Goal: Information Seeking & Learning: Understand process/instructions

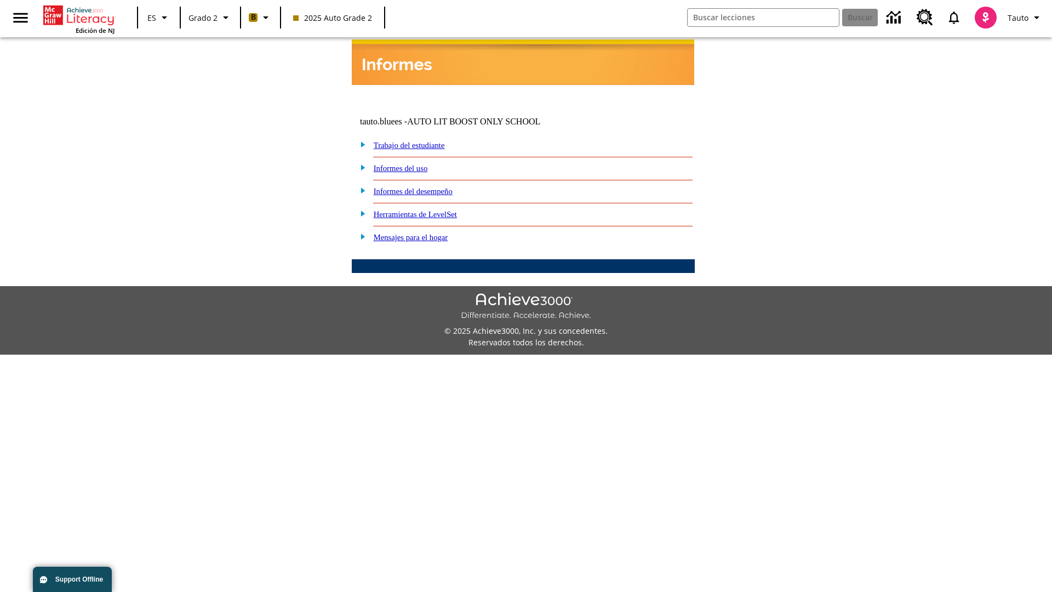
click at [427, 187] on link "Informes del desempeño" at bounding box center [413, 191] width 79 height 9
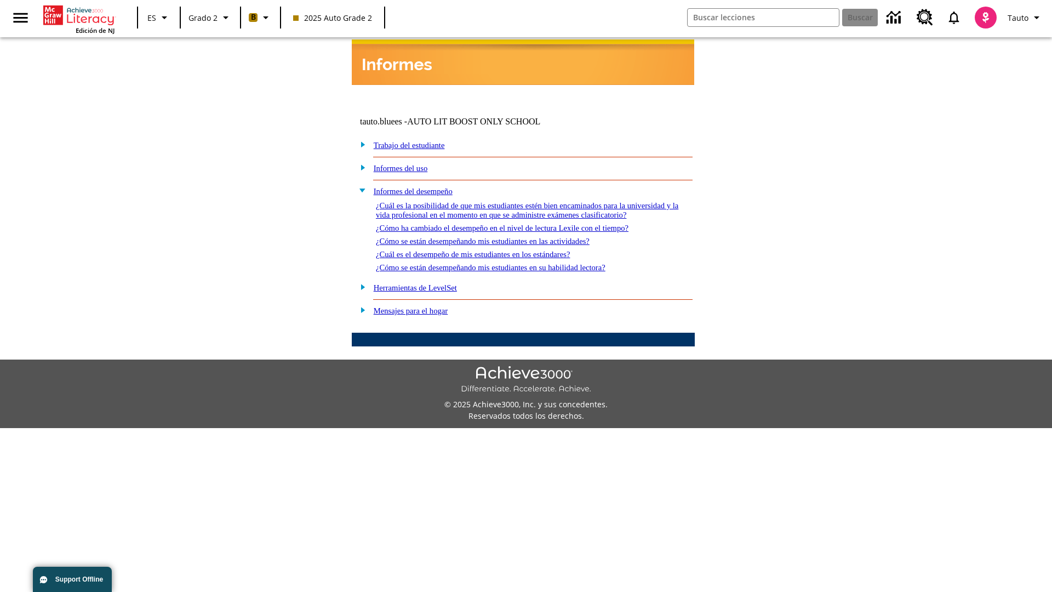
click at [520, 225] on link "¿Cómo ha cambiado el desempeño en el nivel de lectura Lexile con el tiempo?" at bounding box center [502, 227] width 253 height 9
